Goal: Find specific page/section: Find specific page/section

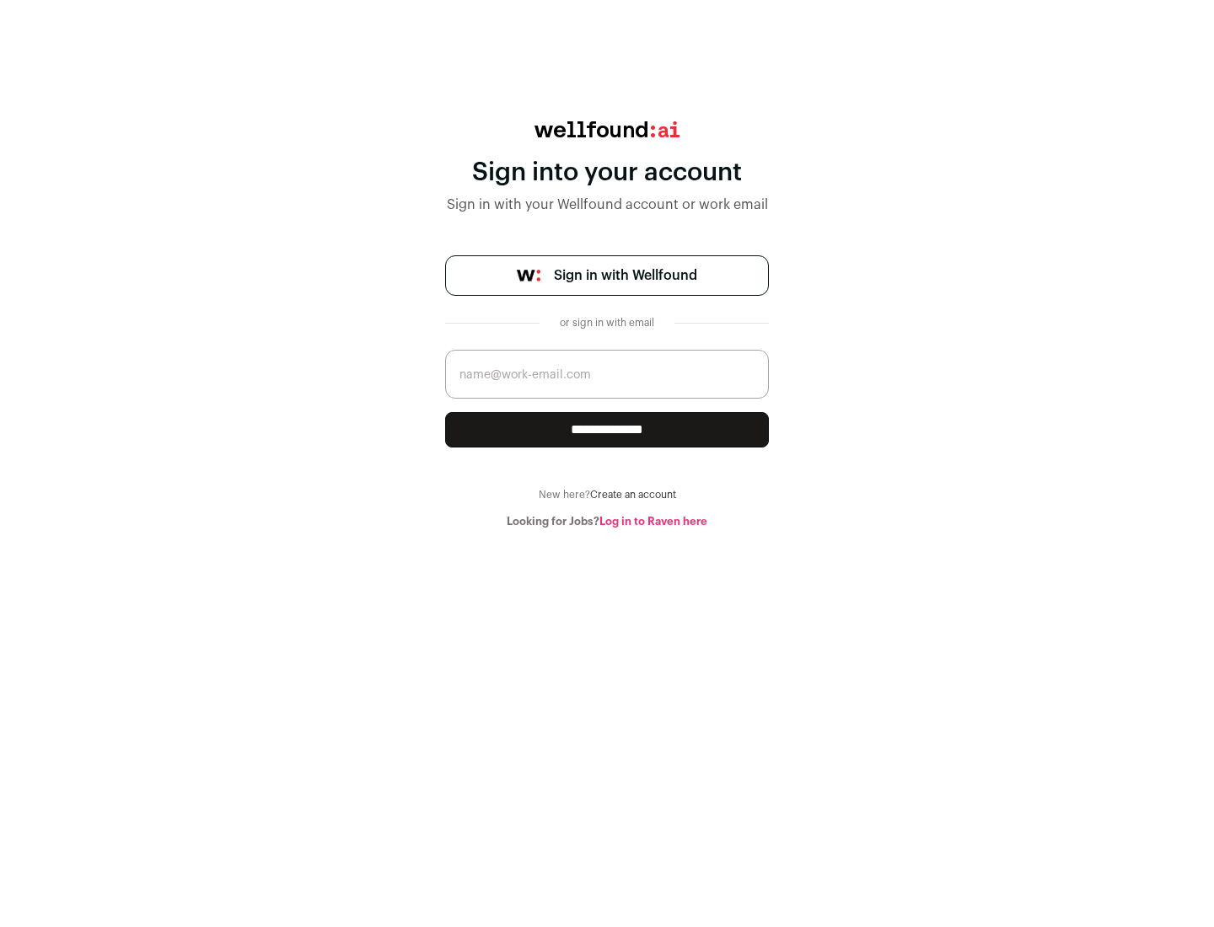
click at [625, 276] on span "Sign in with Wellfound" at bounding box center [625, 276] width 143 height 20
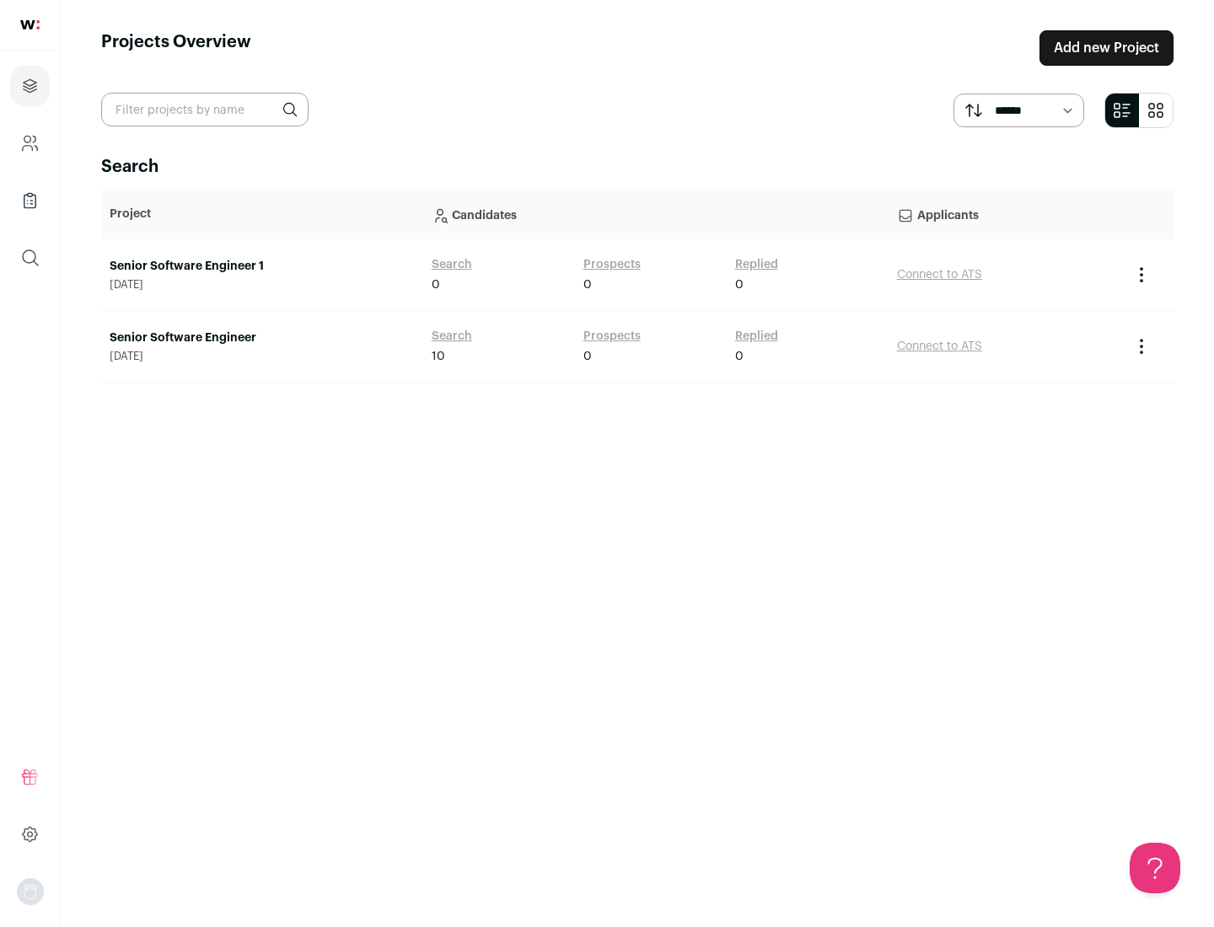
click at [261, 338] on link "Senior Software Engineer" at bounding box center [262, 338] width 305 height 17
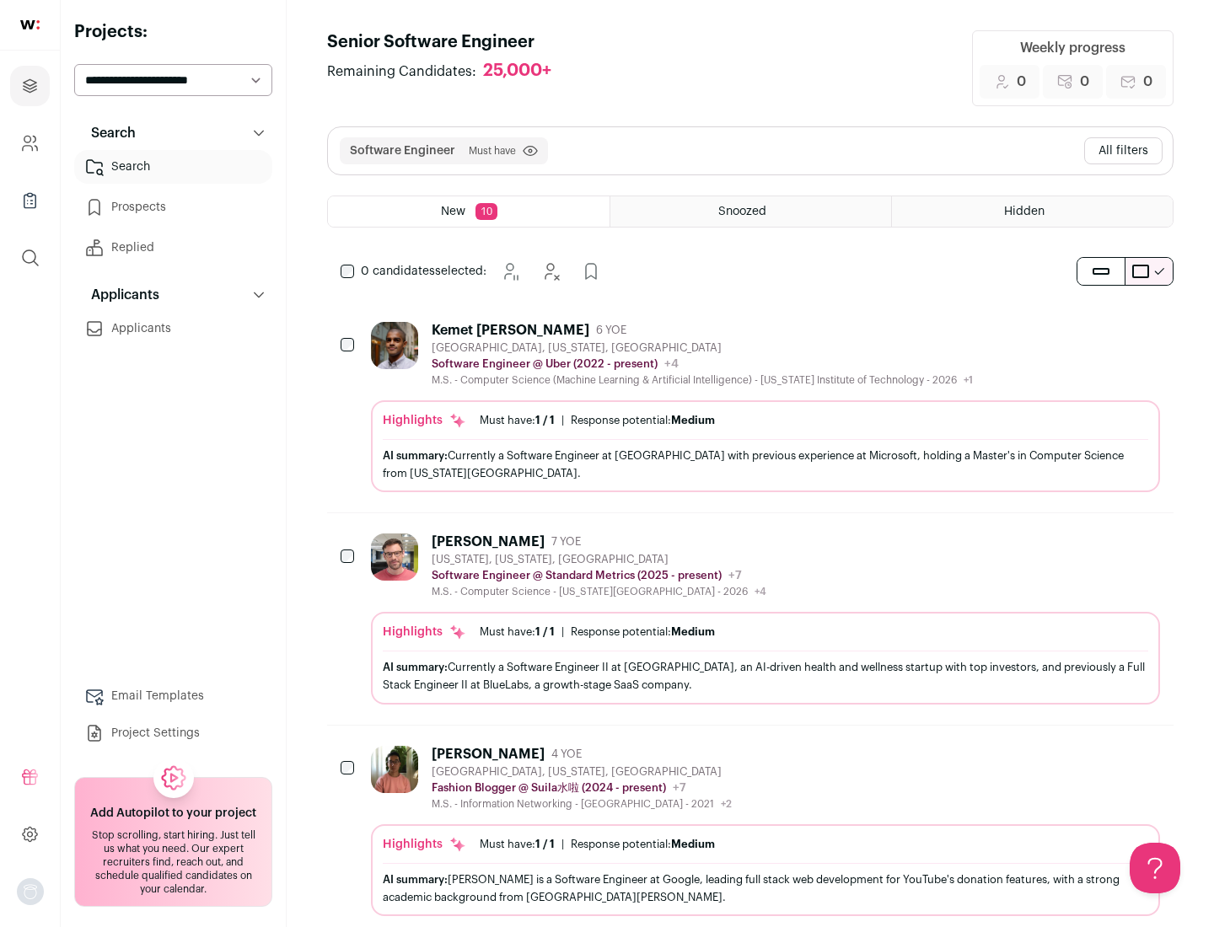
click at [750, 407] on div "Highlights Must have: 1 / 1 How many must haves have been fulfilled? | Response…" at bounding box center [765, 446] width 789 height 92
